Goal: Check status

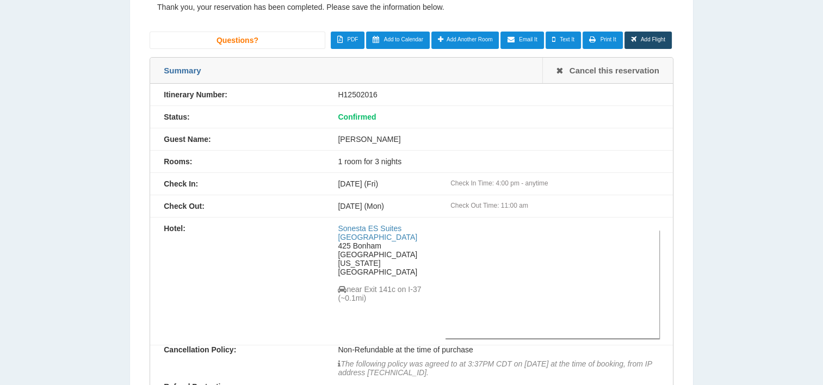
scroll to position [109, 0]
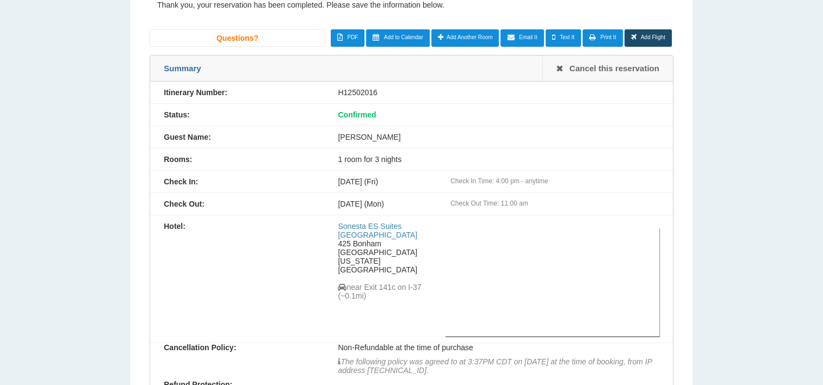
click at [198, 244] on div "Hotel: [GEOGRAPHIC_DATA] [GEOGRAPHIC_DATA] [STREET_ADDRESS][US_STATE] near Exit…" at bounding box center [411, 279] width 522 height 128
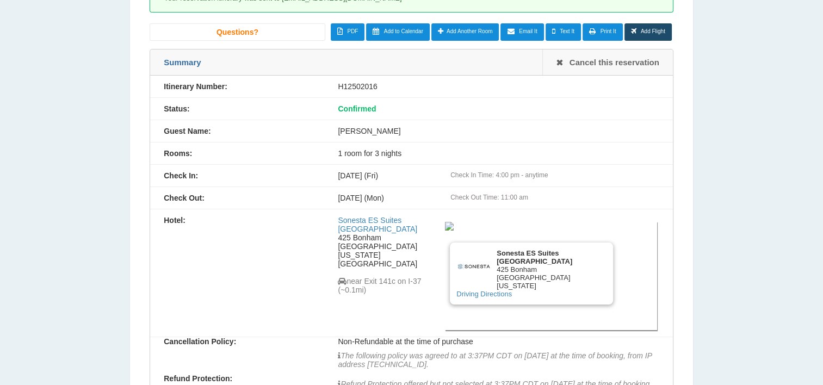
scroll to position [0, 0]
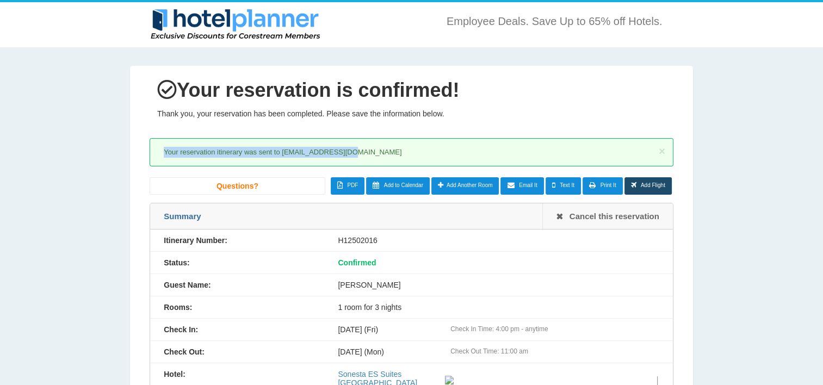
drag, startPoint x: 165, startPoint y: 151, endPoint x: 359, endPoint y: 160, distance: 193.8
click at [359, 160] on div "× Your reservation itinerary was sent to [EMAIL_ADDRESS][DOMAIN_NAME]" at bounding box center [411, 152] width 524 height 28
click at [359, 159] on div "× Your reservation itinerary was sent to [EMAIL_ADDRESS][DOMAIN_NAME]" at bounding box center [411, 152] width 524 height 28
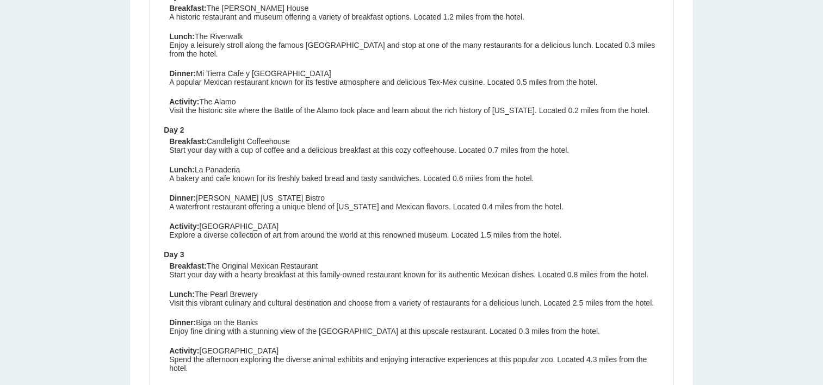
scroll to position [1033, 0]
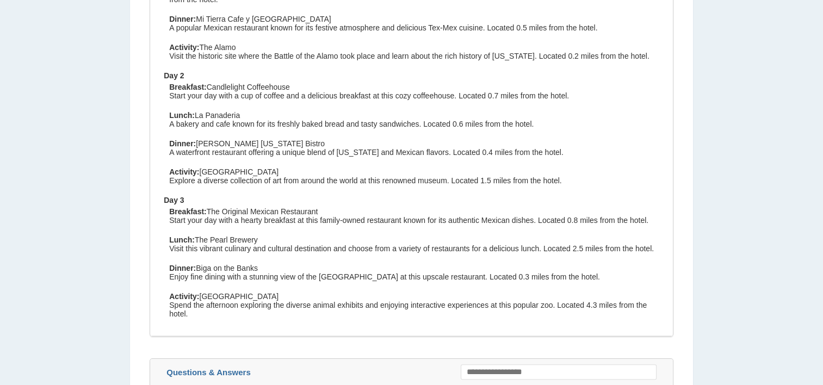
drag, startPoint x: 170, startPoint y: 94, endPoint x: 555, endPoint y: 117, distance: 385.1
click at [560, 116] on div "Breakfast: Candlelight Coffeehouse Start your day with a cup of coffee and a de…" at bounding box center [414, 137] width 501 height 108
click at [222, 126] on p "Lunch: La Panaderia A bakery and cafe known for its freshly baked bread and tas…" at bounding box center [416, 122] width 495 height 23
drag, startPoint x: 171, startPoint y: 128, endPoint x: 537, endPoint y: 141, distance: 366.1
click at [537, 141] on div "Breakfast: Candlelight Coffeehouse Start your day with a cup of coffee and a de…" at bounding box center [414, 137] width 501 height 108
